Goal: Transaction & Acquisition: Purchase product/service

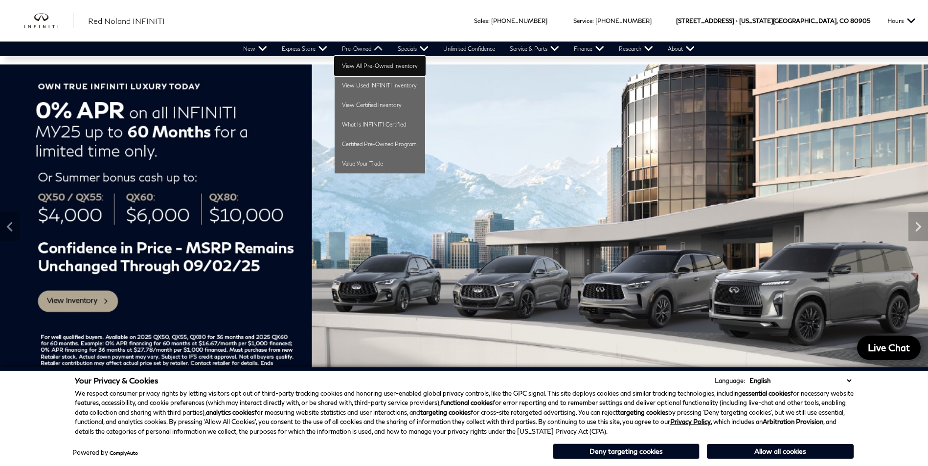
click at [362, 62] on link "View All Pre-Owned Inventory" at bounding box center [379, 66] width 90 height 20
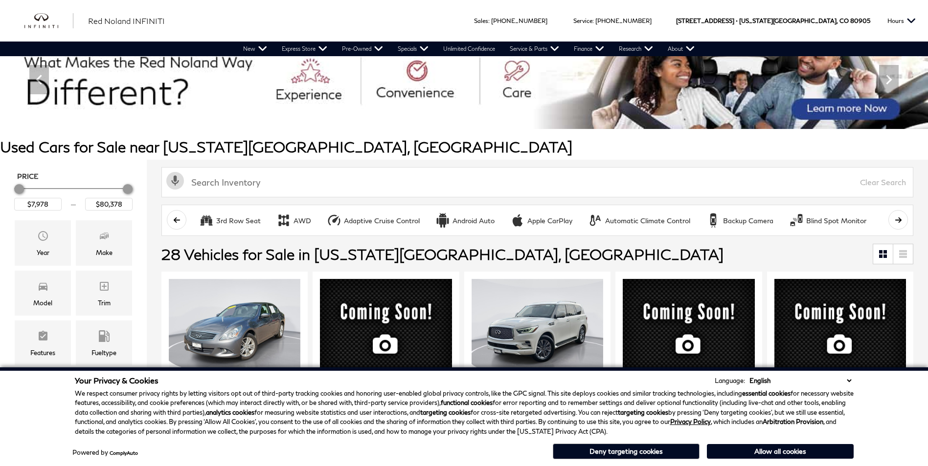
scroll to position [45, 0]
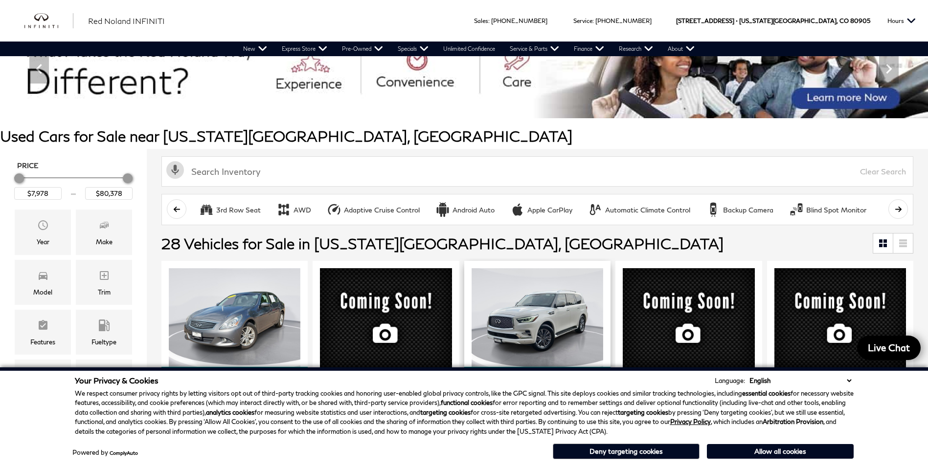
drag, startPoint x: 636, startPoint y: 451, endPoint x: 551, endPoint y: 428, distance: 87.5
click at [636, 451] on button "Deny targeting cookies" at bounding box center [626, 452] width 147 height 16
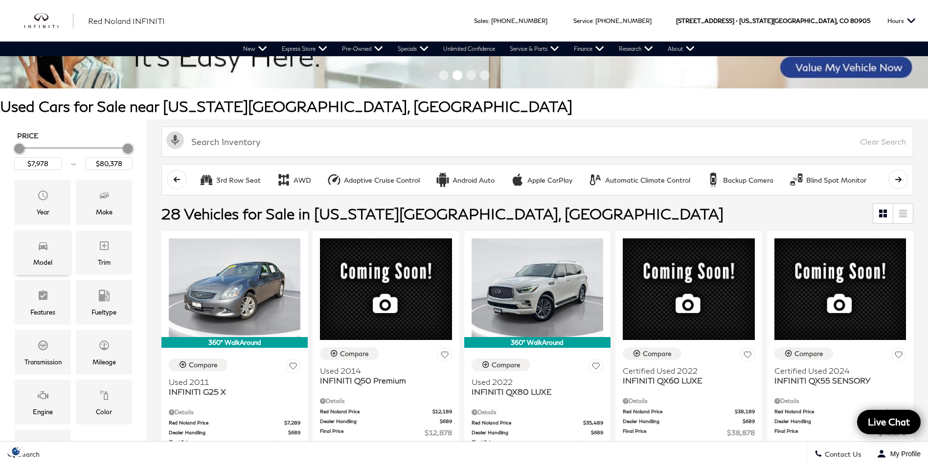
scroll to position [91, 0]
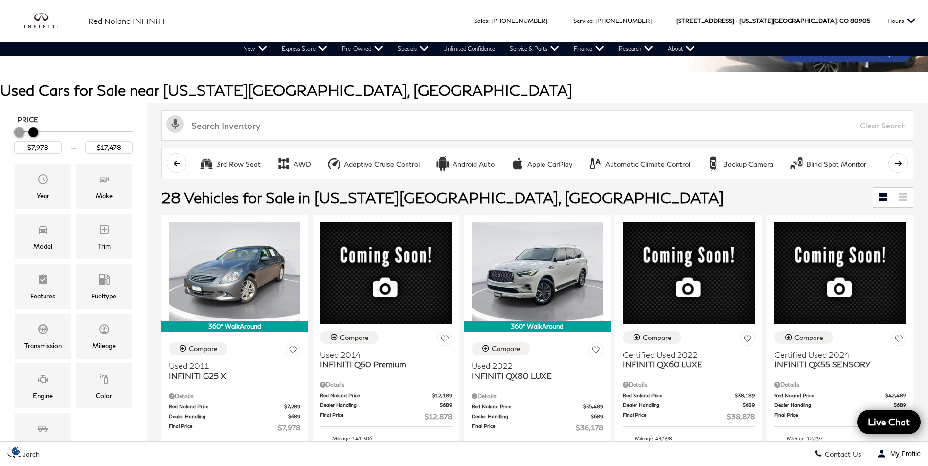
type input "$16,978"
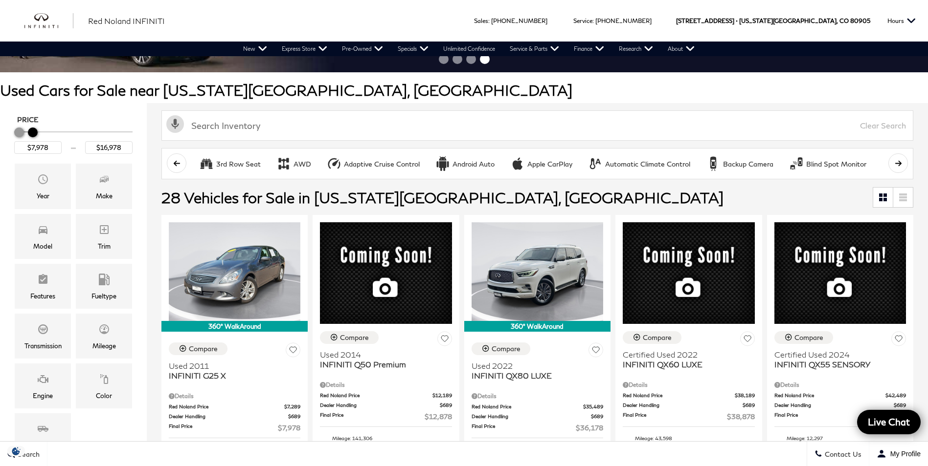
drag, startPoint x: 127, startPoint y: 133, endPoint x: 32, endPoint y: 137, distance: 94.9
click at [32, 137] on div "Maximum Price" at bounding box center [33, 133] width 10 height 10
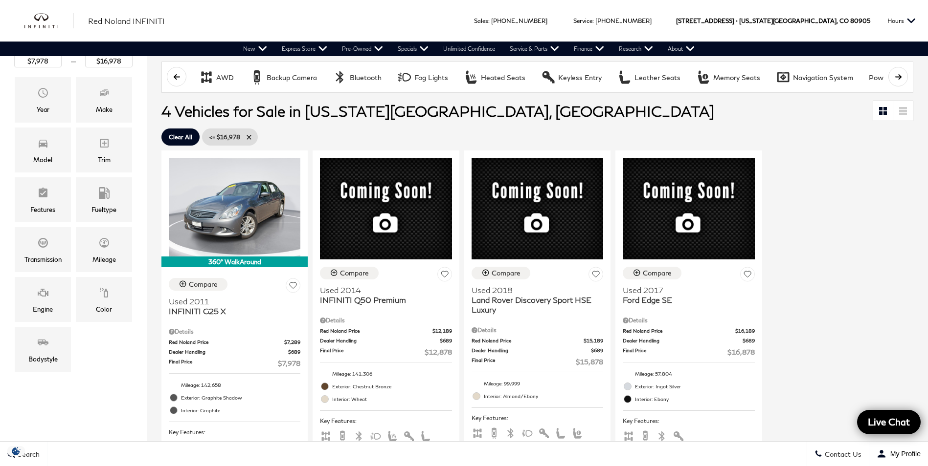
scroll to position [175, 0]
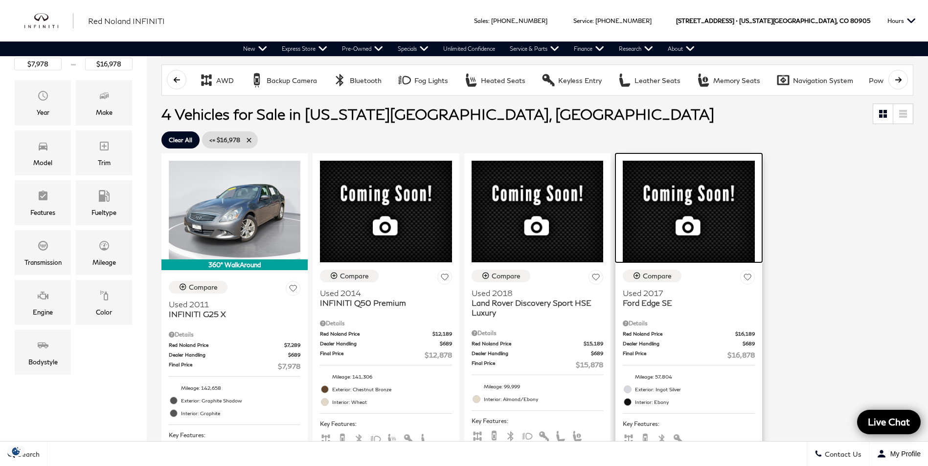
click at [666, 198] on div at bounding box center [688, 208] width 146 height 109
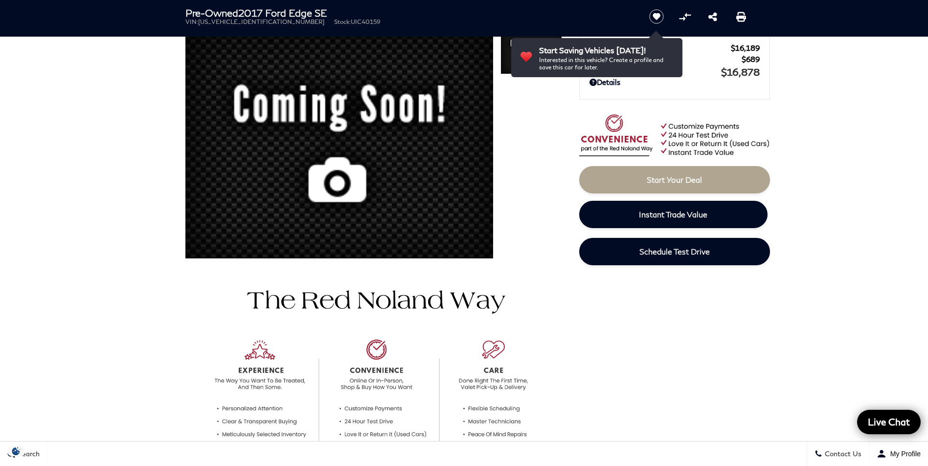
scroll to position [107, 0]
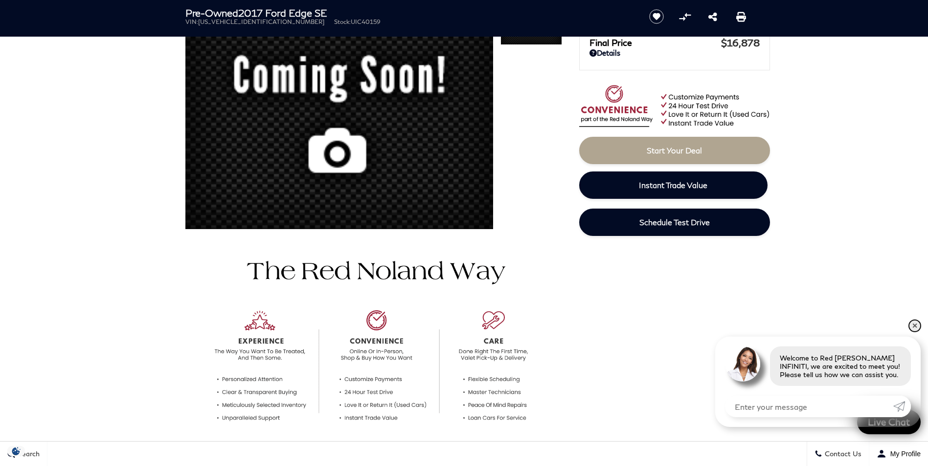
click at [915, 321] on link "✕" at bounding box center [915, 326] width 12 height 12
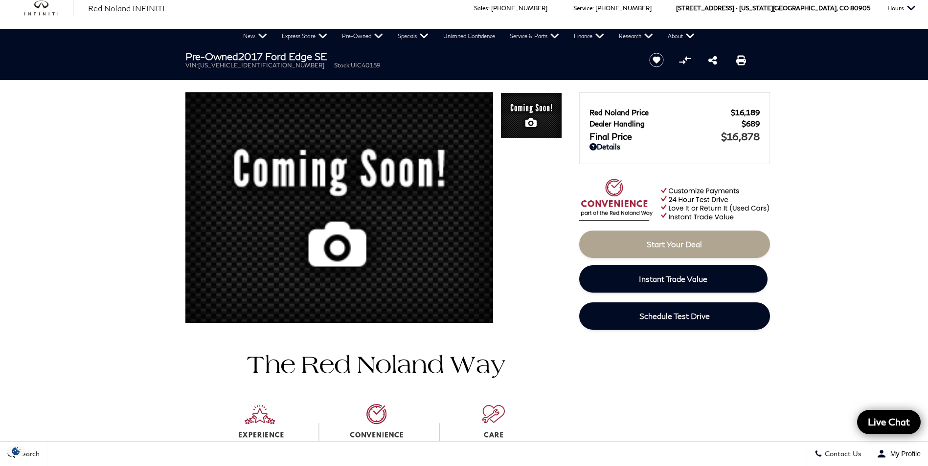
scroll to position [0, 0]
